Goal: Task Accomplishment & Management: Complete application form

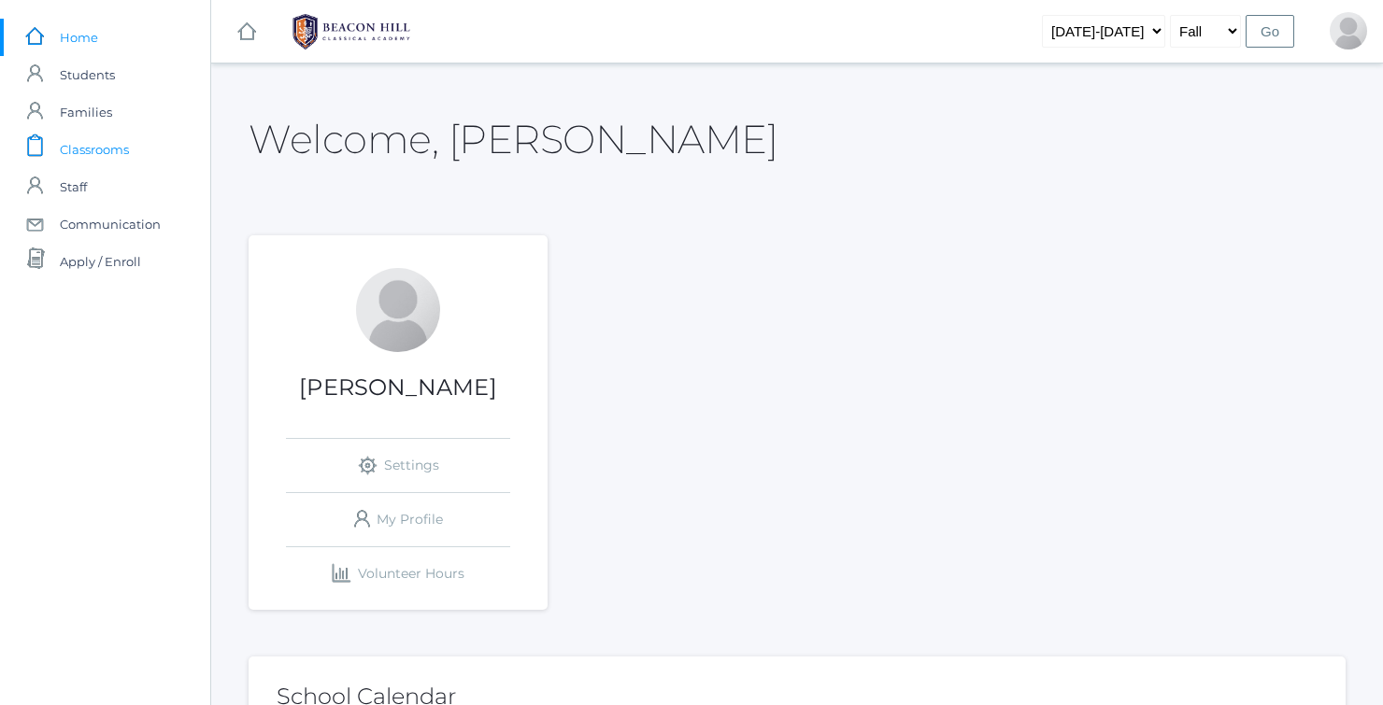
click at [111, 141] on span "Classrooms" at bounding box center [94, 149] width 69 height 37
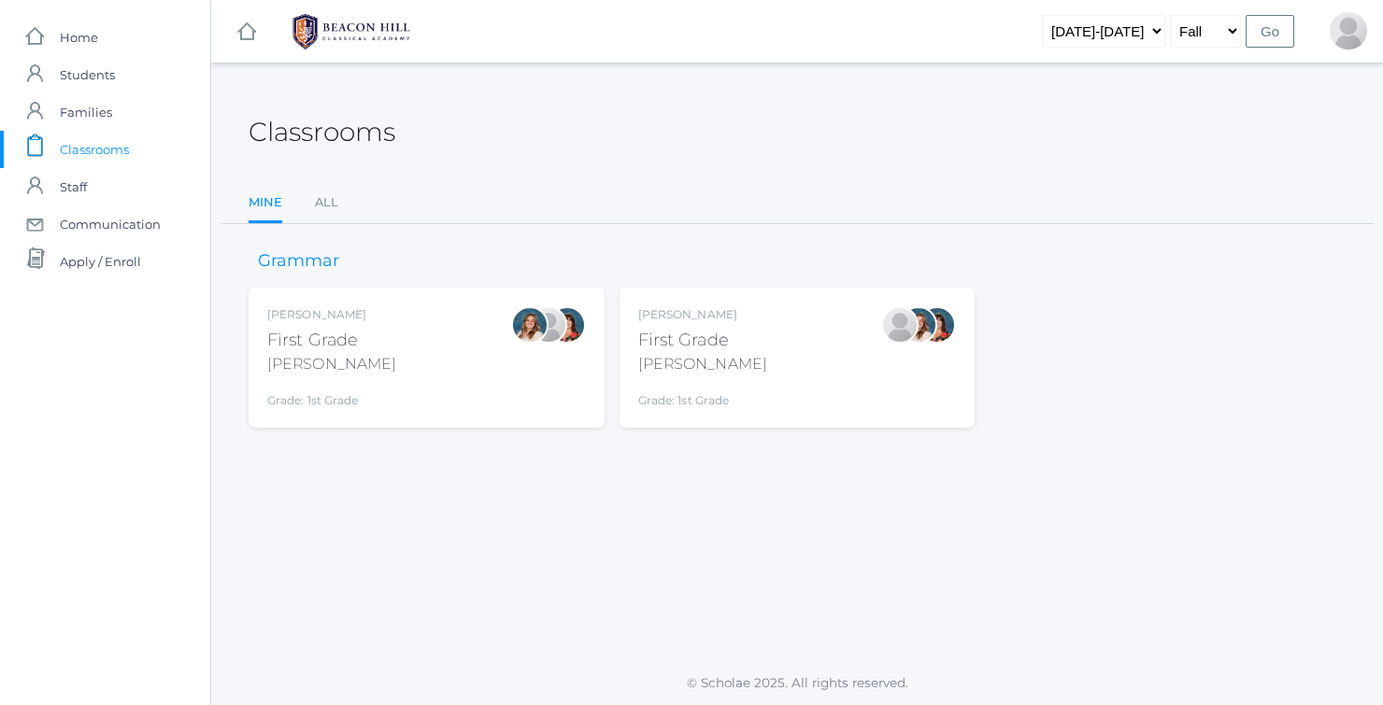
click at [762, 333] on div "Jaimie Watson First Grade Watson Grade: 1st Grade 01LA" at bounding box center [797, 357] width 319 height 103
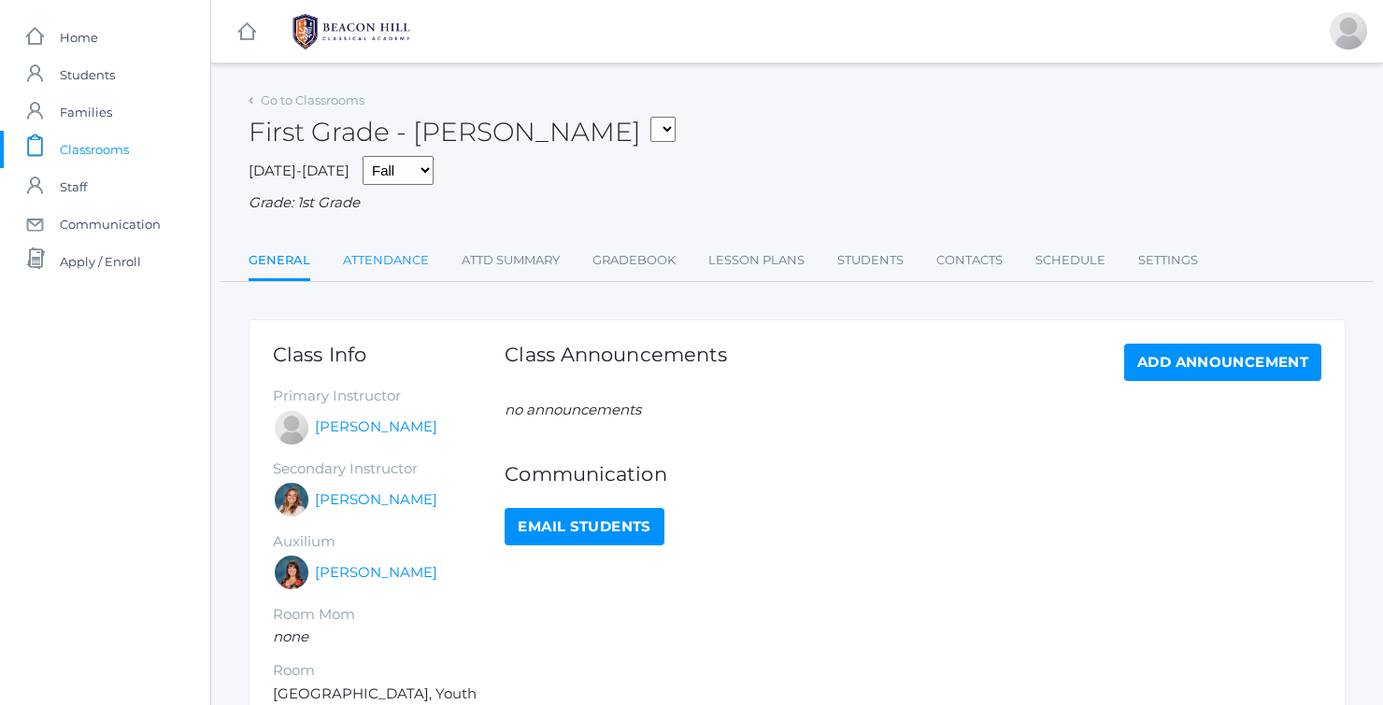
click at [394, 257] on link "Attendance" at bounding box center [386, 260] width 86 height 37
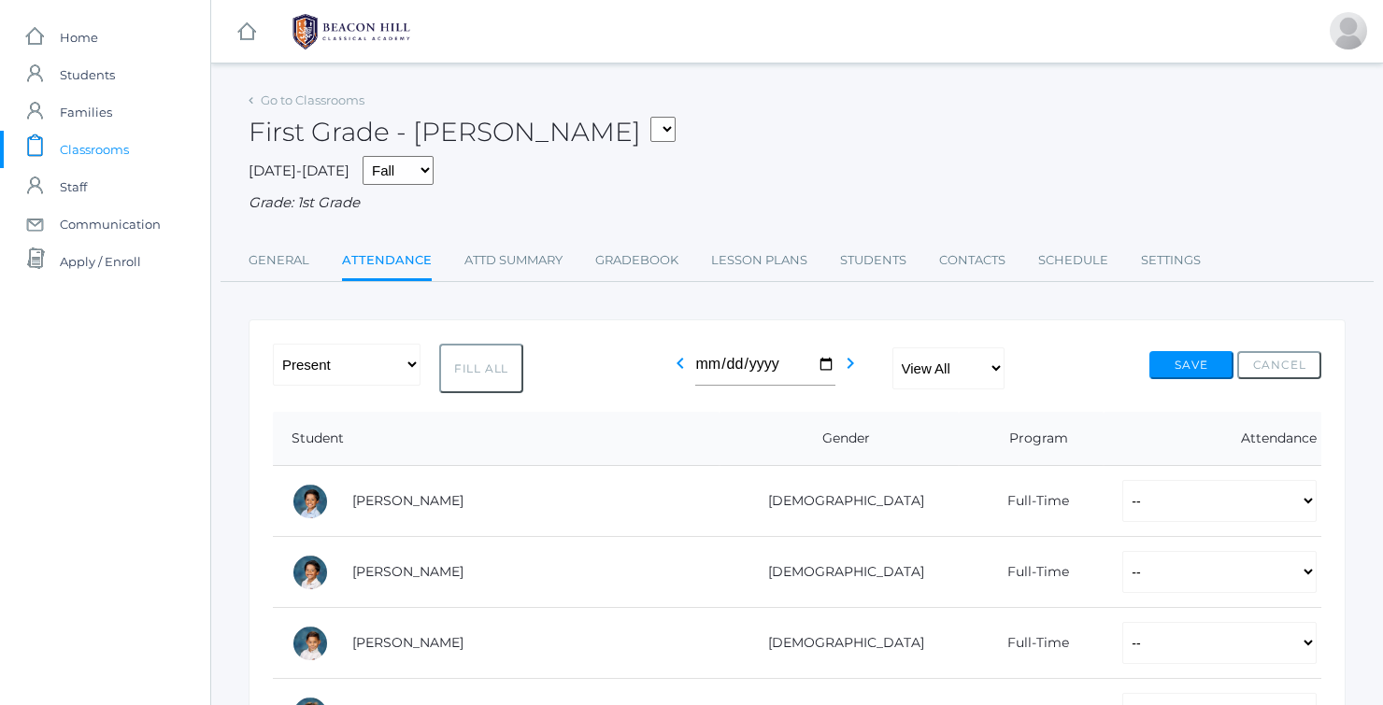
click at [463, 368] on button "Fill All" at bounding box center [481, 369] width 84 height 50
select select "P"
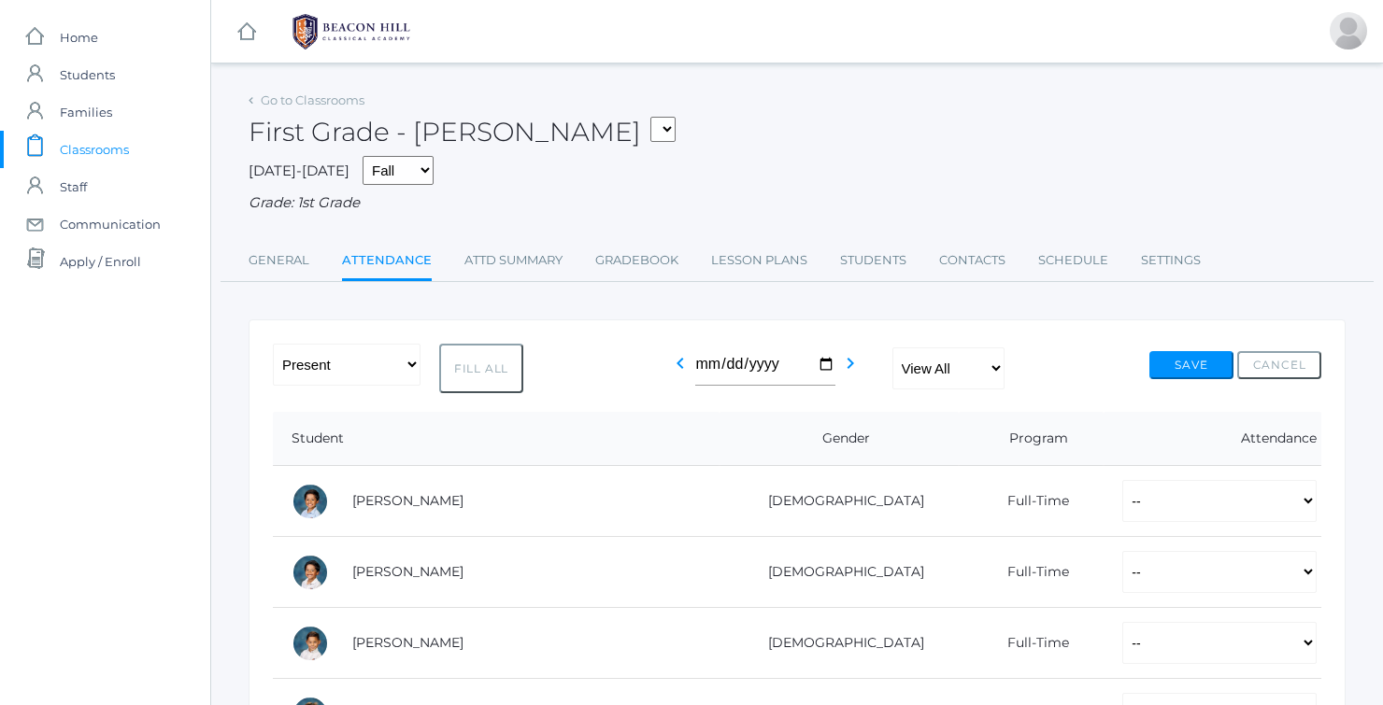
select select "P"
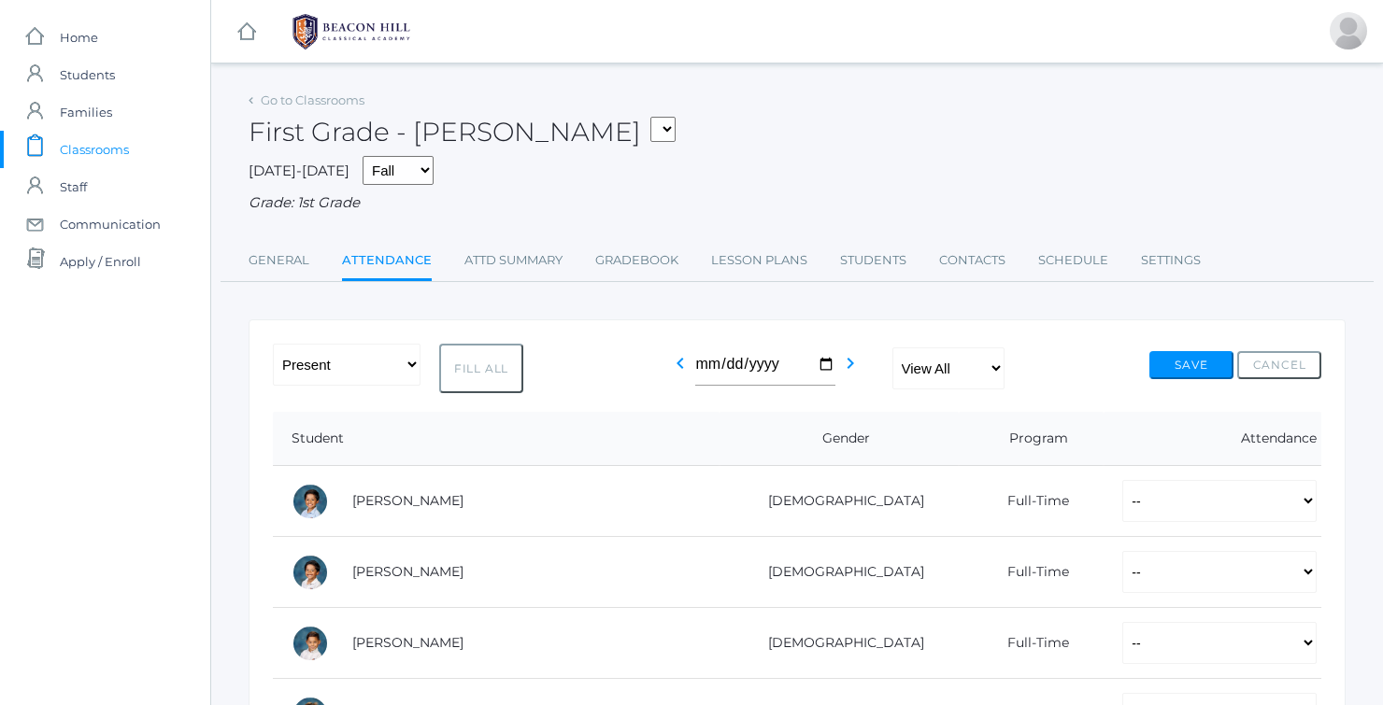
select select "P"
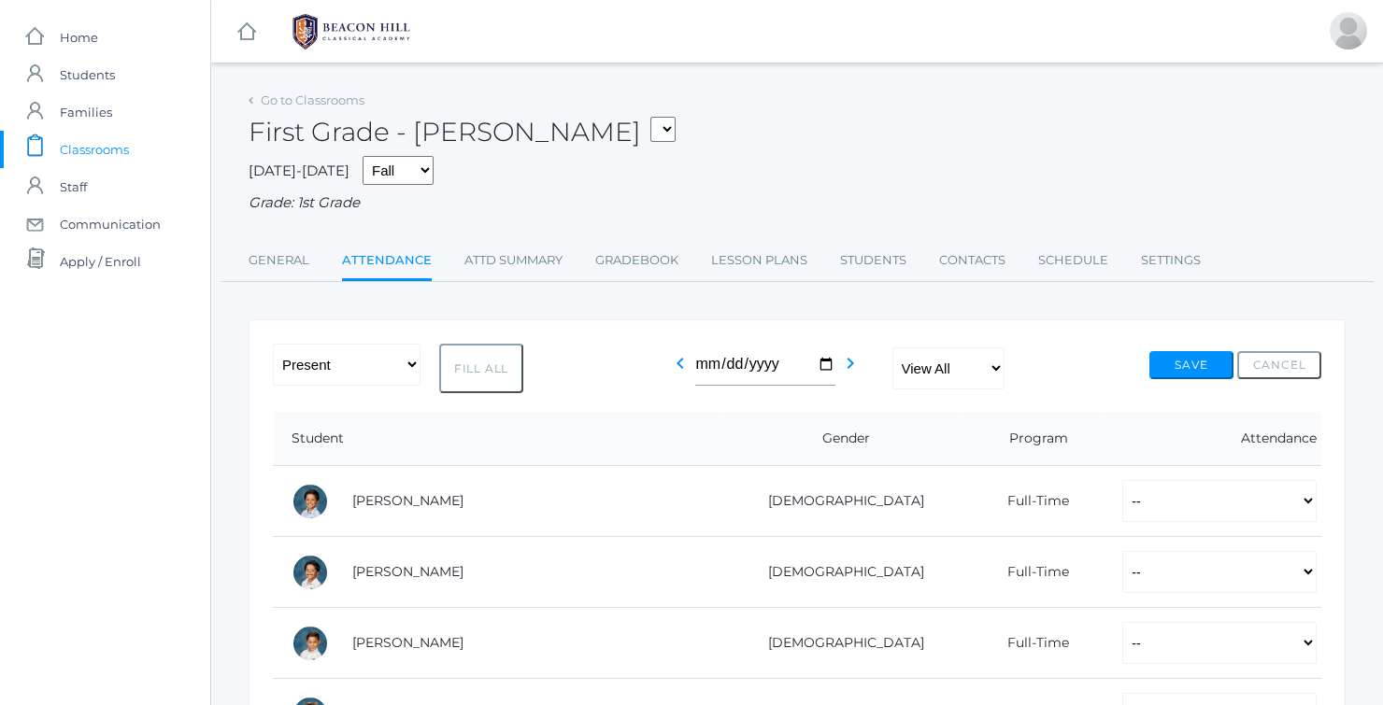
select select "P"
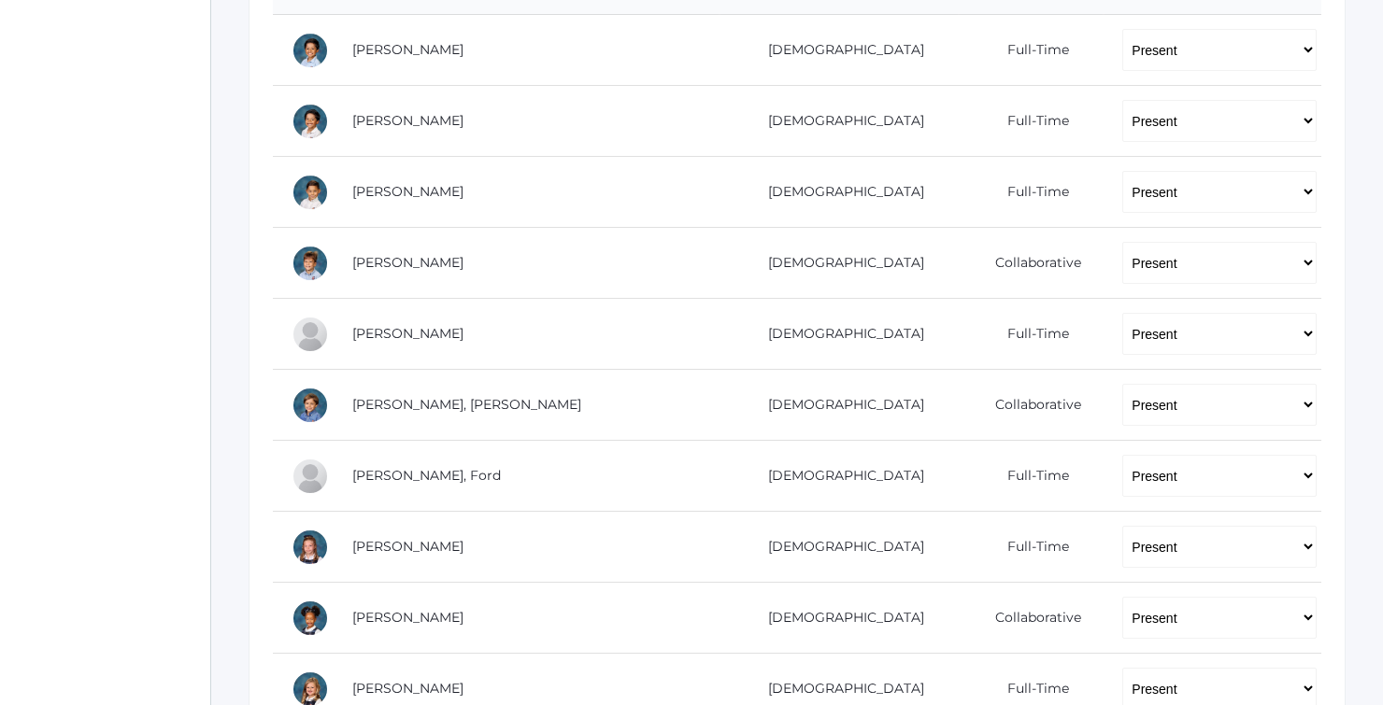
scroll to position [447, 0]
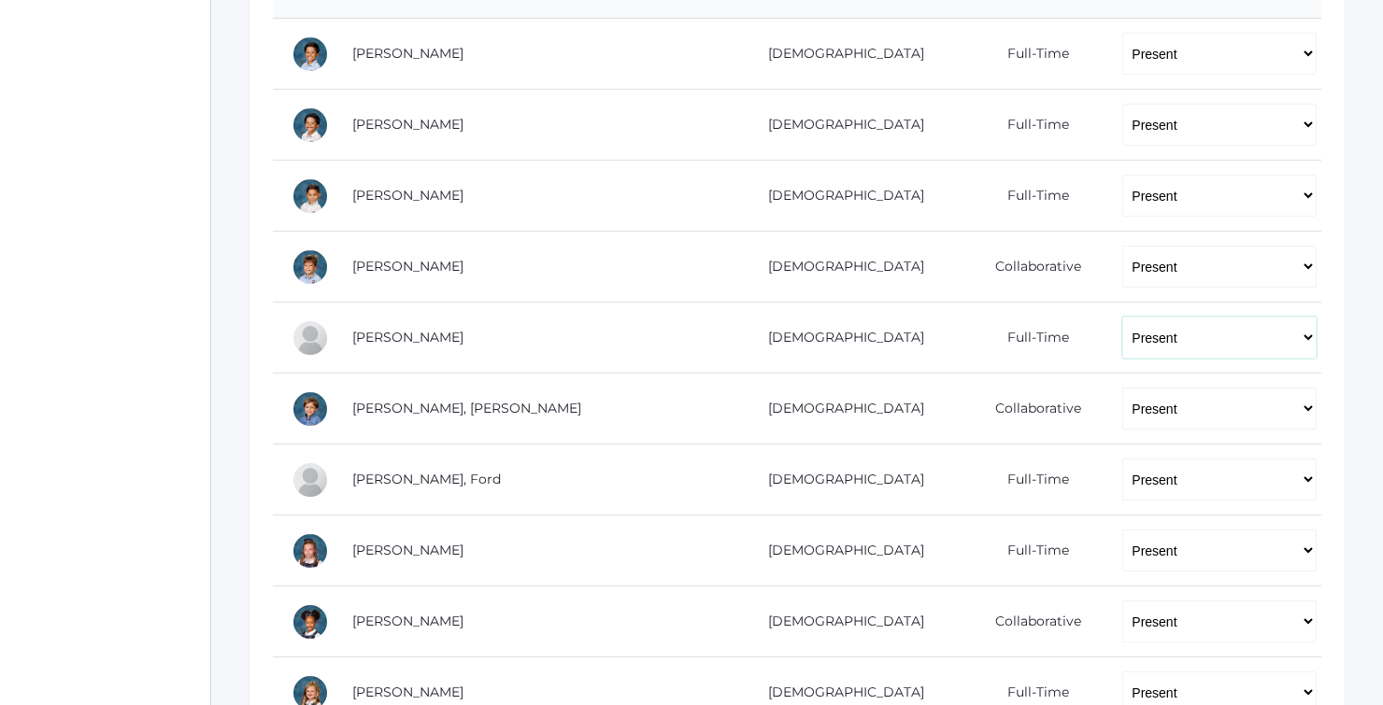
select select "AU"
select select "AE"
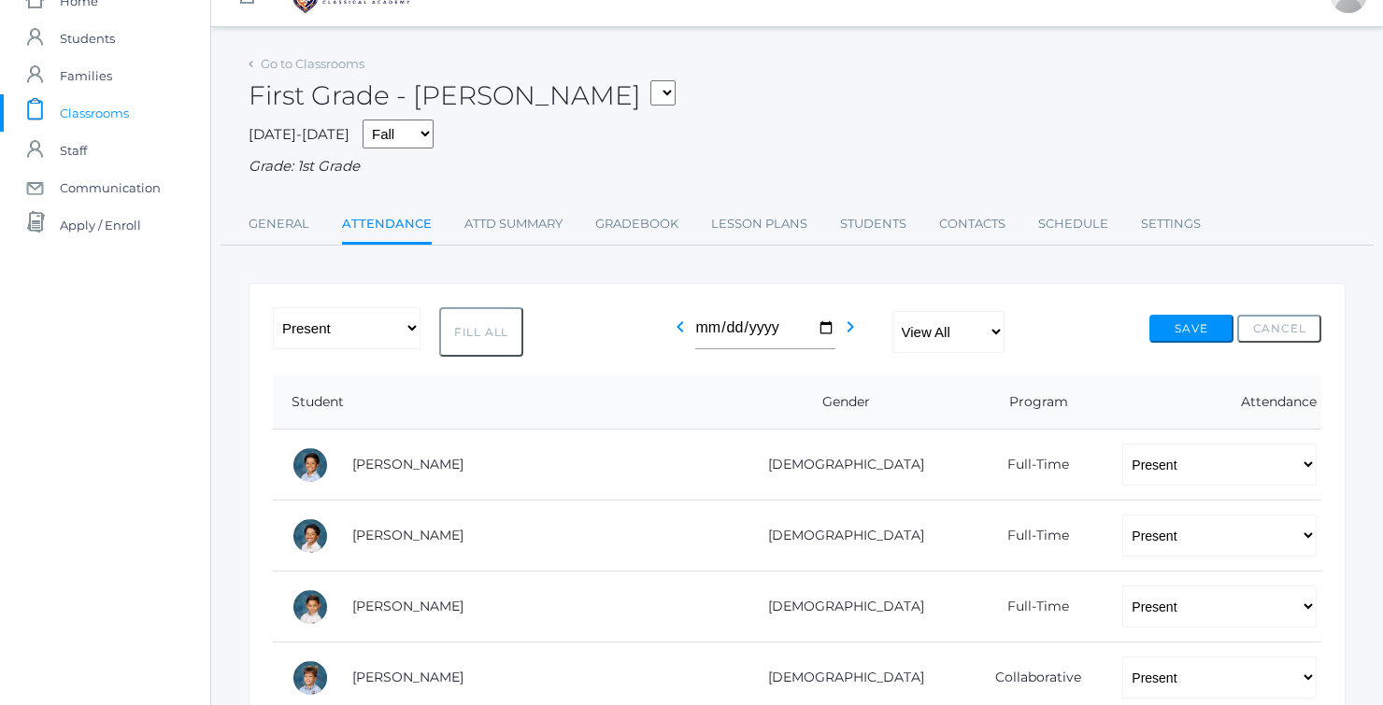
scroll to position [39, 0]
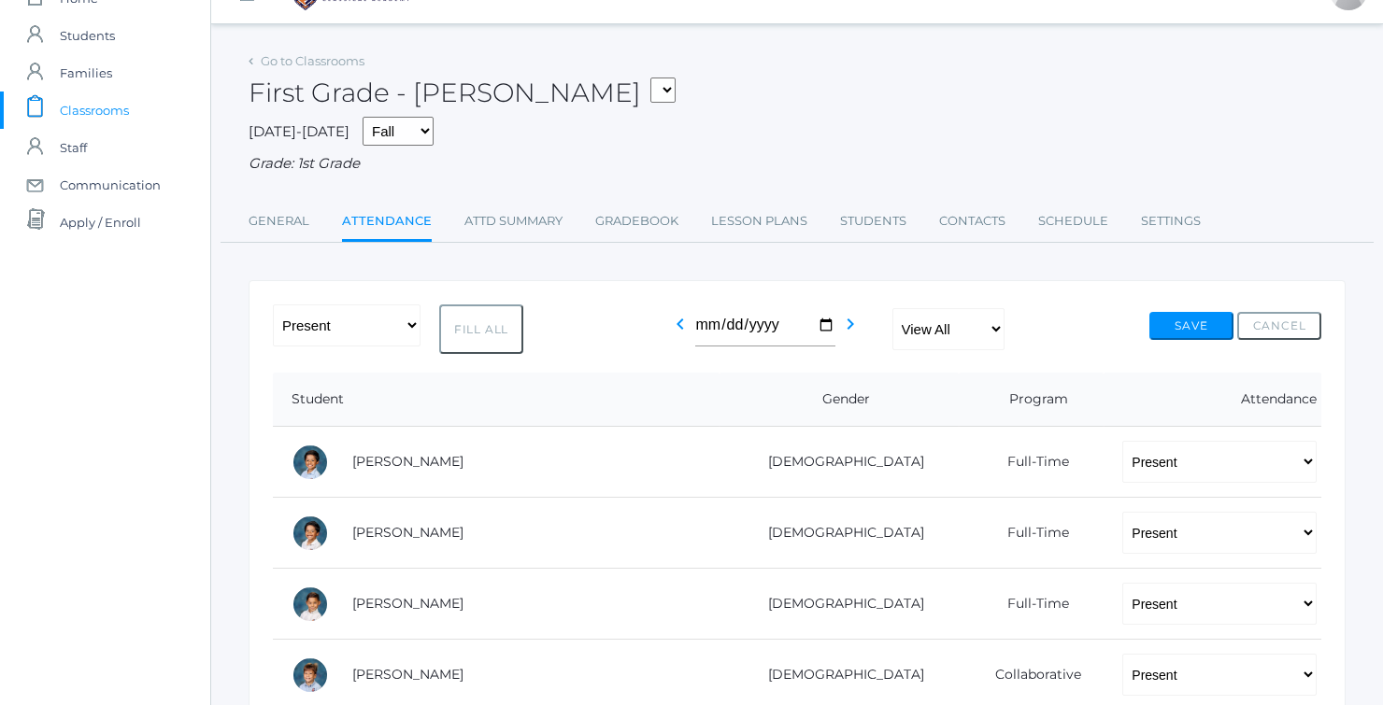
click at [1210, 317] on button "Save" at bounding box center [1191, 326] width 84 height 28
